Goal: Task Accomplishment & Management: Manage account settings

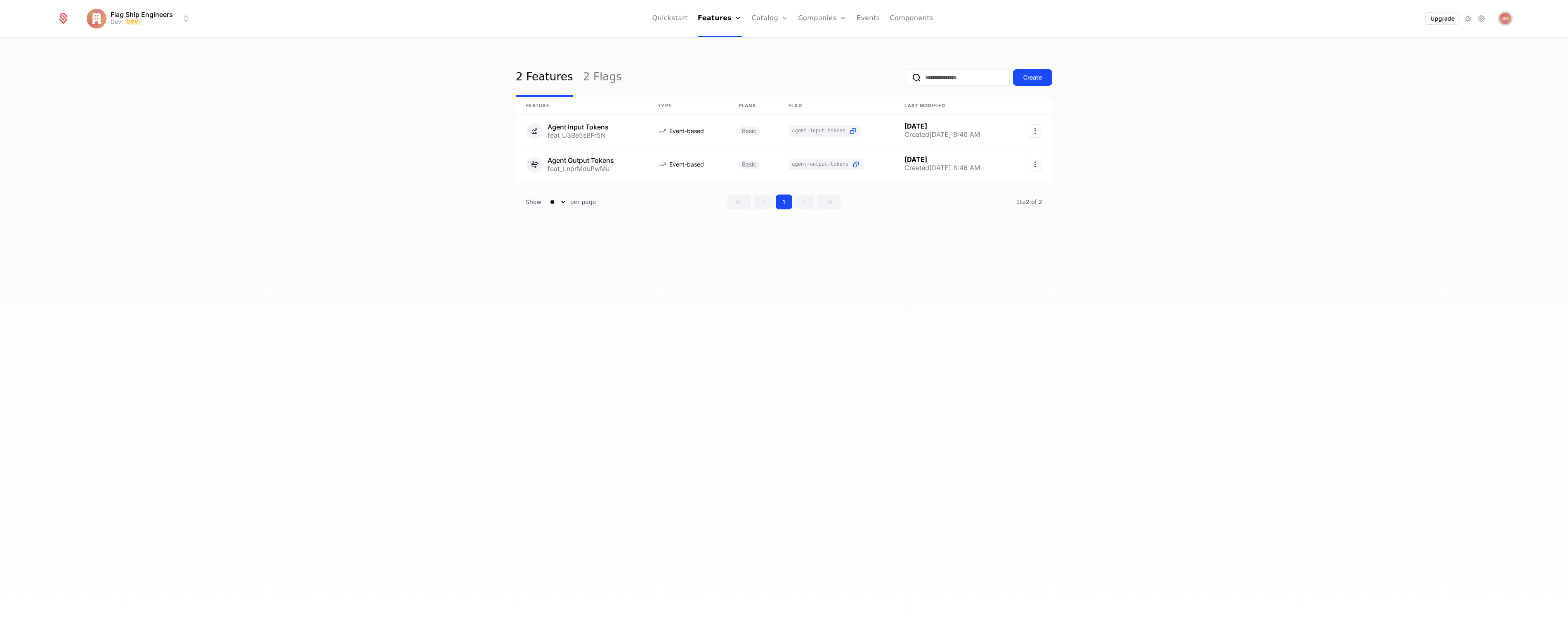
click at [1503, 19] on img "Open user button" at bounding box center [1505, 18] width 12 height 12
click at [1411, 86] on button "Sign out" at bounding box center [1433, 87] width 156 height 21
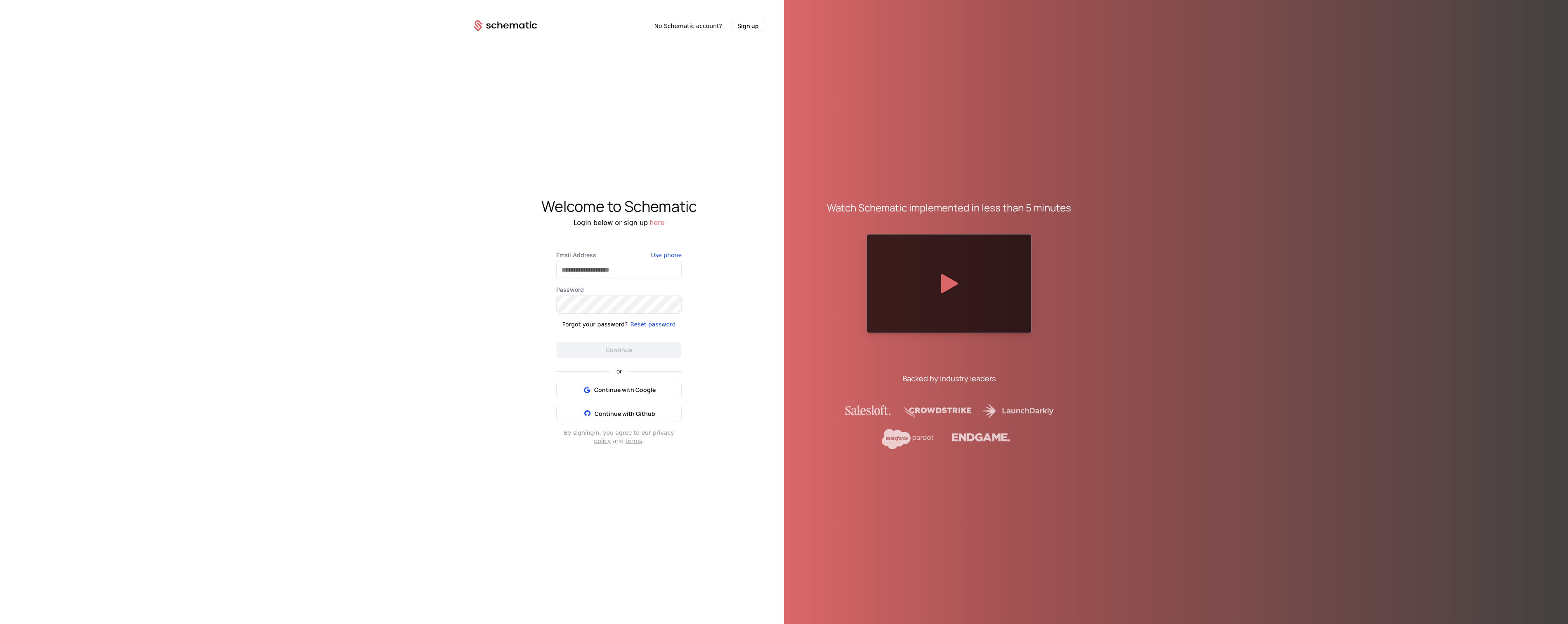
click at [596, 279] on div "Email Address Use phone Password Forgot your password? Reset password Continue" at bounding box center [619, 305] width 126 height 107
click at [594, 268] on input "Email Address" at bounding box center [619, 270] width 125 height 18
click at [456, 295] on div "Welcome to Schematic Login below or sign up here Email Address Use phone Passwo…" at bounding box center [618, 321] width 330 height 579
